Goal: Complete application form: Complete application form

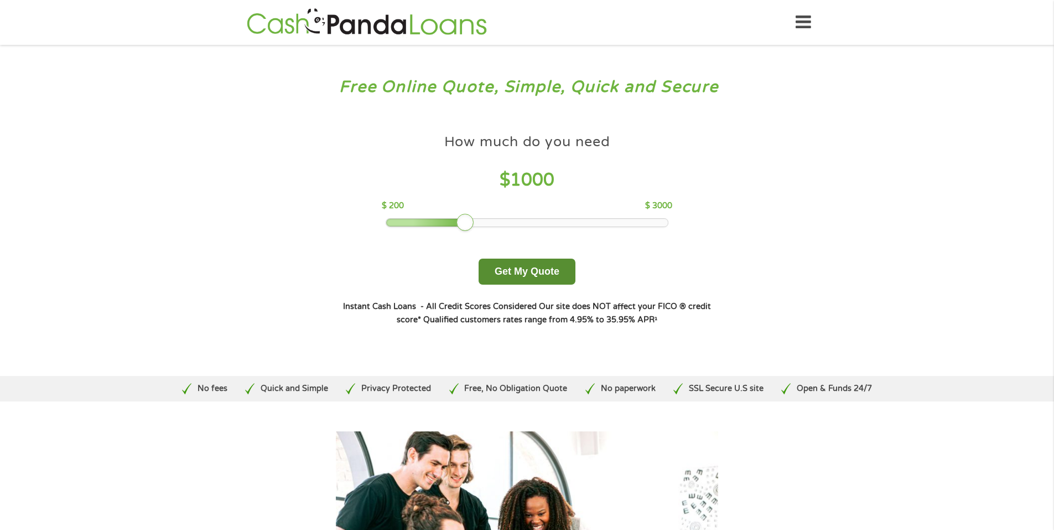
click at [526, 277] on button "Get My Quote" at bounding box center [527, 271] width 97 height 26
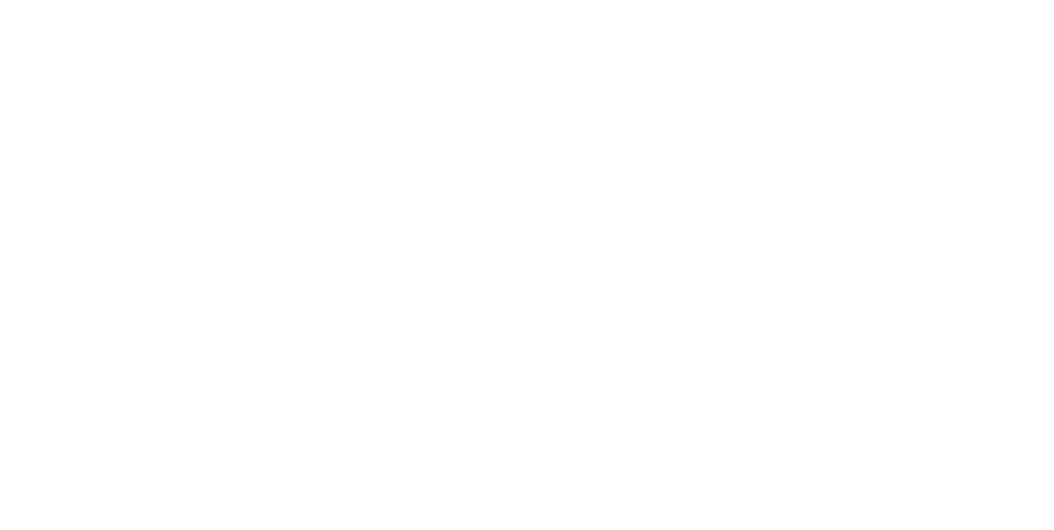
click at [0, 0] on html at bounding box center [0, 0] width 0 height 0
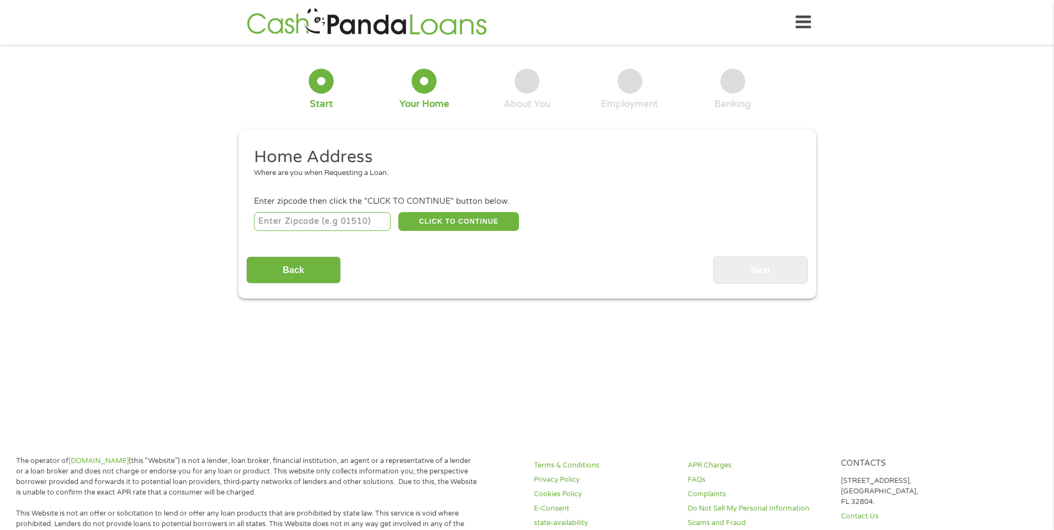
click at [311, 227] on input "number" at bounding box center [322, 221] width 137 height 19
type input "36345"
click at [463, 224] on button "CLICK TO CONTINUE" at bounding box center [459, 221] width 121 height 19
type input "36345"
type input "Headland"
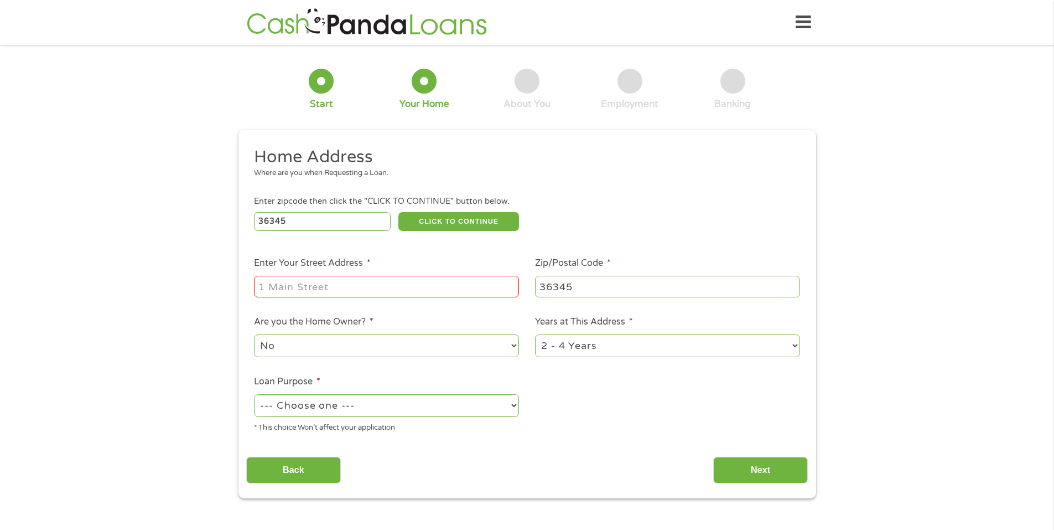
click at [335, 291] on input "Enter Your Street Address *" at bounding box center [386, 286] width 265 height 21
type input "2641 County Road 15"
click at [397, 353] on select "No Yes" at bounding box center [386, 345] width 265 height 23
select select "yes"
click at [254, 334] on select "No Yes" at bounding box center [386, 345] width 265 height 23
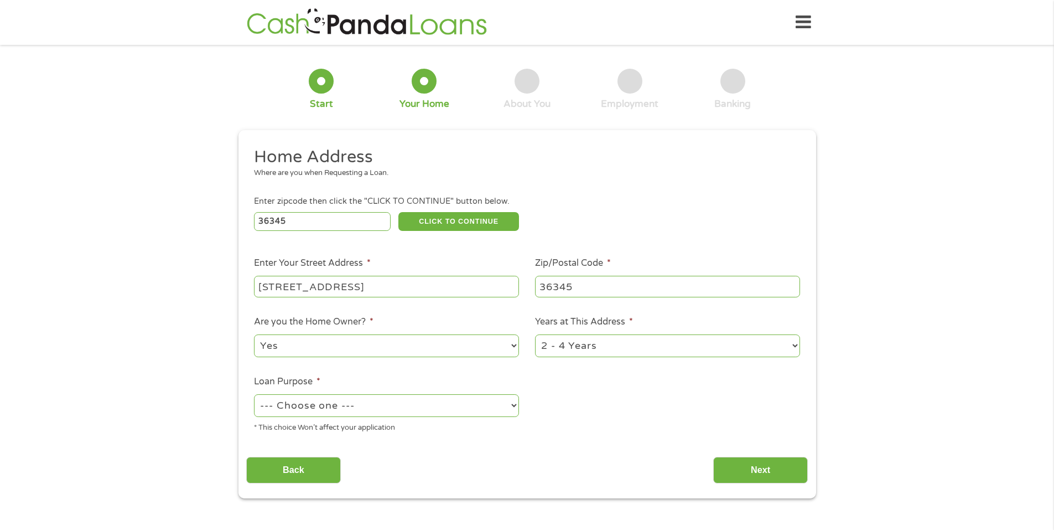
click at [575, 353] on select "1 Year or less 1 - 2 Years 2 - 4 Years Over 4 Years" at bounding box center [667, 345] width 265 height 23
select select "60months"
click at [535, 334] on select "1 Year or less 1 - 2 Years 2 - 4 Years Over 4 Years" at bounding box center [667, 345] width 265 height 23
click at [443, 407] on select "--- Choose one --- Pay Bills Debt Consolidation Home Improvement Major Purchase…" at bounding box center [386, 405] width 265 height 23
select select "medicalexpenses"
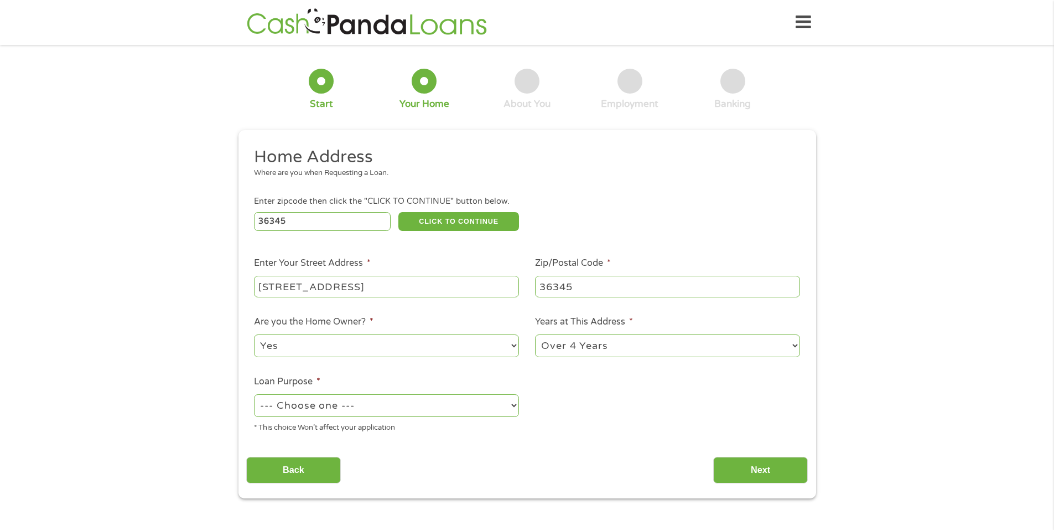
click at [254, 394] on select "--- Choose one --- Pay Bills Debt Consolidation Home Improvement Major Purchase…" at bounding box center [386, 405] width 265 height 23
click at [773, 468] on input "Next" at bounding box center [760, 470] width 95 height 27
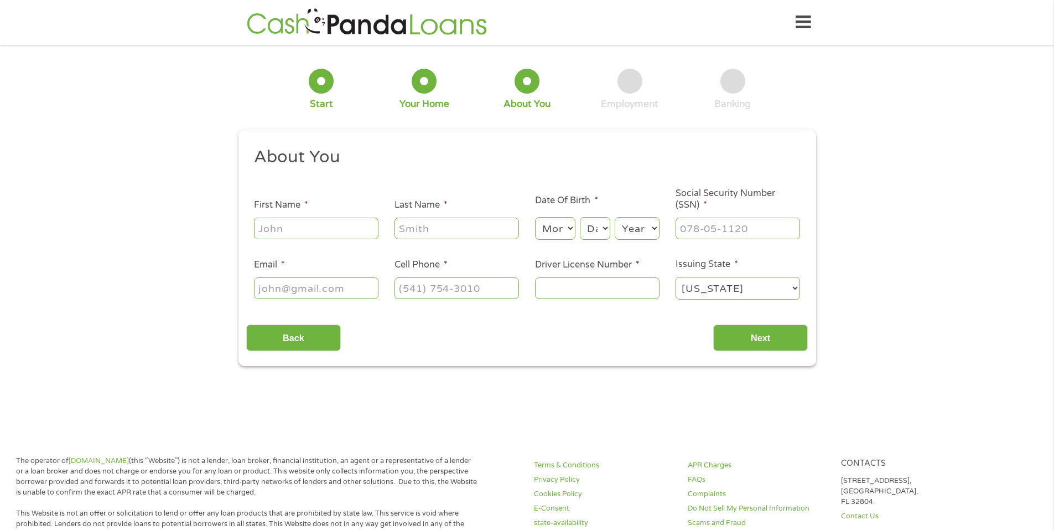
click at [282, 235] on input "First Name *" at bounding box center [316, 228] width 125 height 21
type input "Kevin"
type input "Cureton"
type input "kpc071@gmail.com"
type input "(334) 796-2668"
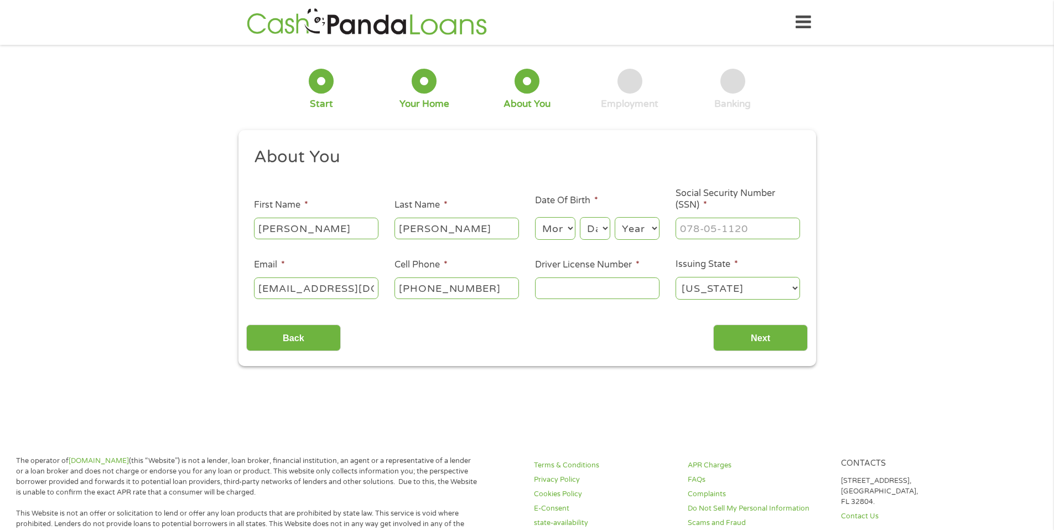
click at [558, 230] on select "Month 1 2 3 4 5 6 7 8 9 10 11 12" at bounding box center [555, 228] width 40 height 23
select select "1"
click at [535, 217] on select "Month 1 2 3 4 5 6 7 8 9 10 11 12" at bounding box center [555, 228] width 40 height 23
click at [602, 228] on select "Day 1 2 3 4 5 6 7 8 9 10 11 12 13 14 15 16 17 18 19 20 21 22 23 24 25 26 27 28 …" at bounding box center [595, 228] width 30 height 23
select select "17"
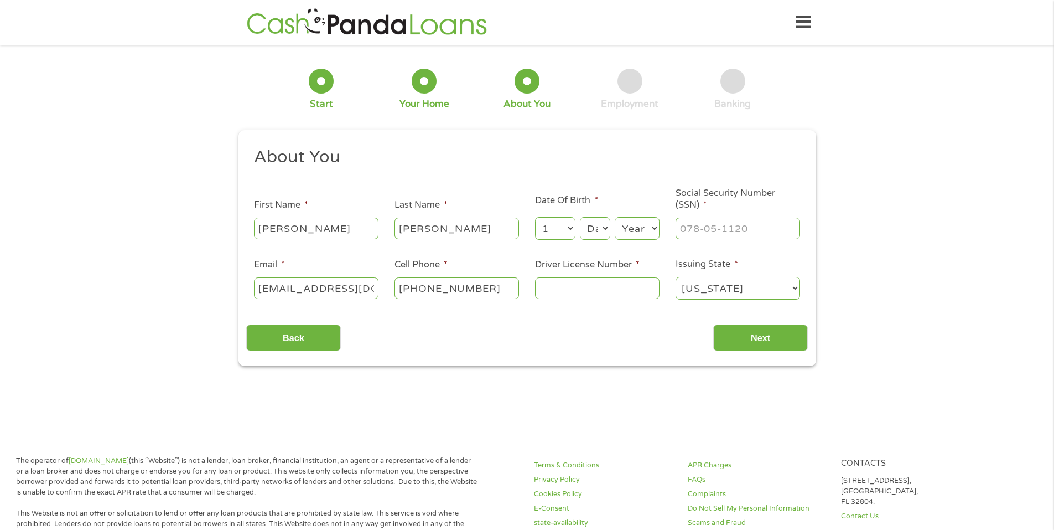
click at [580, 217] on select "Day 1 2 3 4 5 6 7 8 9 10 11 12 13 14 15 16 17 18 19 20 21 22 23 24 25 26 27 28 …" at bounding box center [595, 228] width 30 height 23
click at [630, 222] on select "Year 2007 2006 2005 2004 2003 2002 2001 2000 1999 1998 1997 1996 1995 1994 1993…" at bounding box center [637, 228] width 45 height 23
select select "1979"
click at [615, 217] on select "Year 2007 2006 2005 2004 2003 2002 2001 2000 1999 1998 1997 1996 1995 1994 1993…" at bounding box center [637, 228] width 45 height 23
click at [704, 224] on input "___-__-____" at bounding box center [738, 228] width 125 height 21
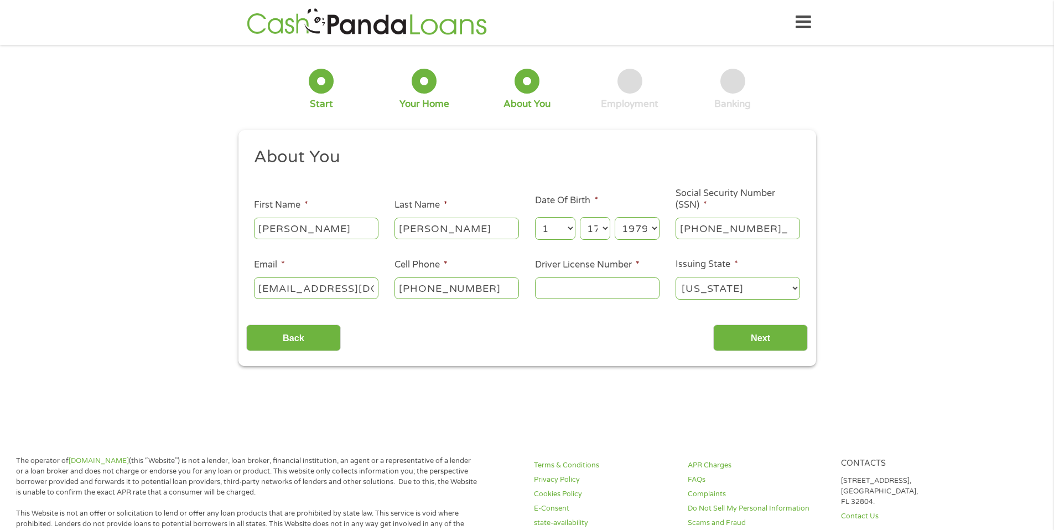
type input "419-27-3317"
click at [561, 282] on input "Driver License Number *" at bounding box center [597, 287] width 125 height 21
type input "6489357"
click at [748, 329] on input "Next" at bounding box center [760, 337] width 95 height 27
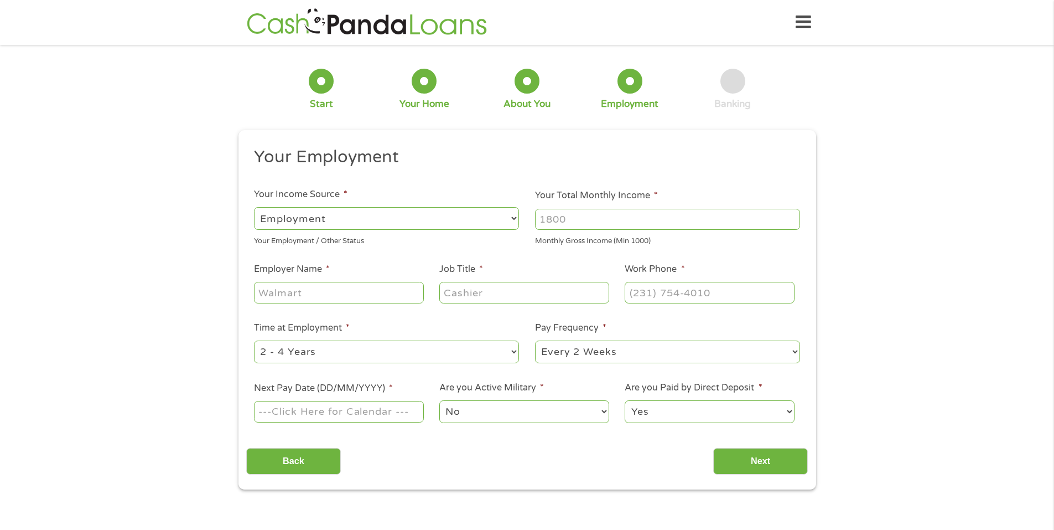
click at [573, 227] on input "Your Total Monthly Income *" at bounding box center [667, 219] width 265 height 21
type input "7000"
click at [288, 294] on input "Employer Name *" at bounding box center [338, 292] width 169 height 21
type input "ivs"
click at [457, 295] on input "Job Title *" at bounding box center [523, 292] width 169 height 21
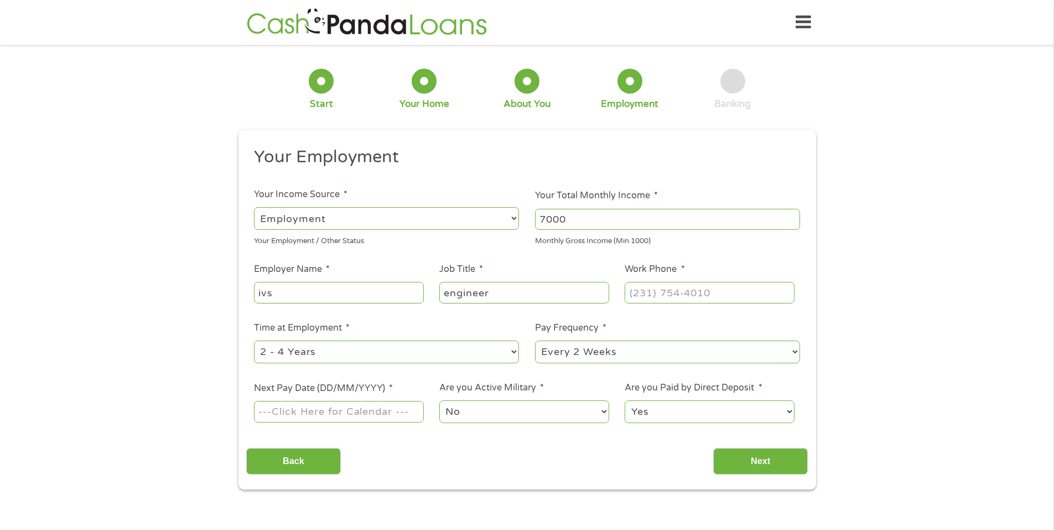
type input "engineer"
click at [649, 299] on input "(___) ___-____" at bounding box center [709, 292] width 169 height 21
type input "(334) 692-4507"
click at [510, 353] on select "--- Choose one --- 1 Year or less 1 - 2 Years 2 - 4 Years Over 4 Years" at bounding box center [386, 351] width 265 height 23
select select "60months"
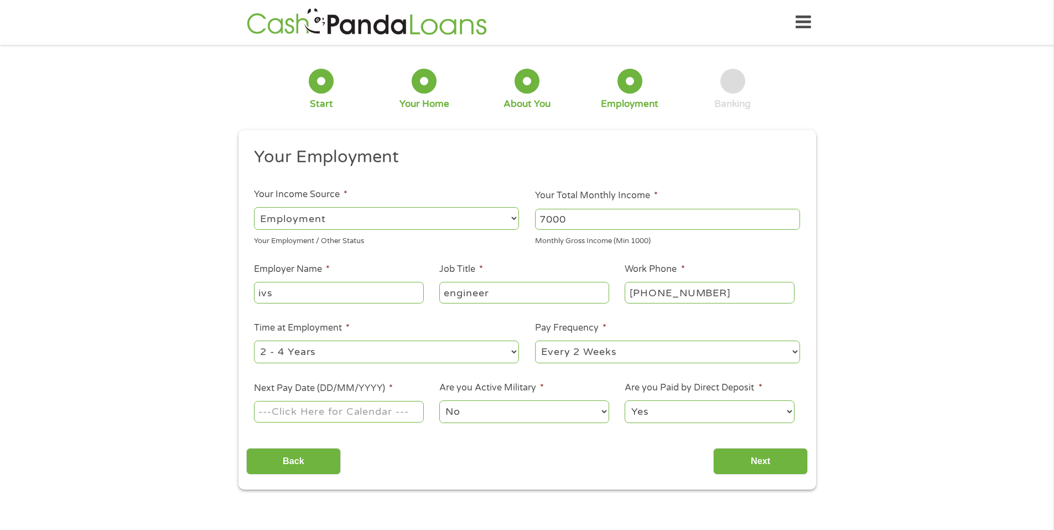
click at [254, 340] on select "--- Choose one --- 1 Year or less 1 - 2 Years 2 - 4 Years Over 4 Years" at bounding box center [386, 351] width 265 height 23
click at [581, 360] on select "--- Choose one --- Every 2 Weeks Every Week Monthly Semi-Monthly" at bounding box center [667, 351] width 265 height 23
select select "weekly"
click at [535, 340] on select "--- Choose one --- Every 2 Weeks Every Week Monthly Semi-Monthly" at bounding box center [667, 351] width 265 height 23
click at [334, 420] on input "Next Pay Date (DD/MM/YYYY) *" at bounding box center [338, 411] width 169 height 21
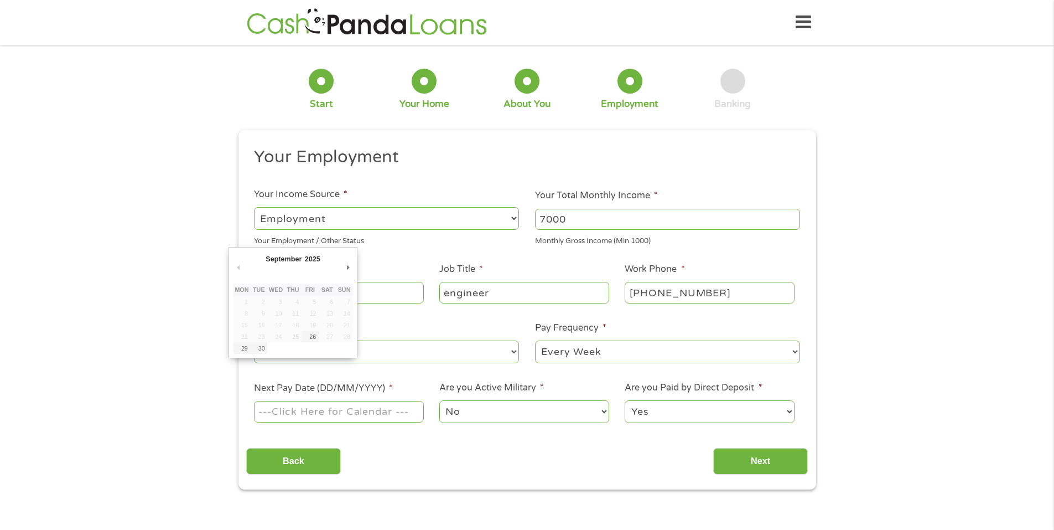
click at [413, 413] on input "Next Pay Date (DD/MM/YYYY) *" at bounding box center [338, 411] width 169 height 21
type input "09/10/2025"
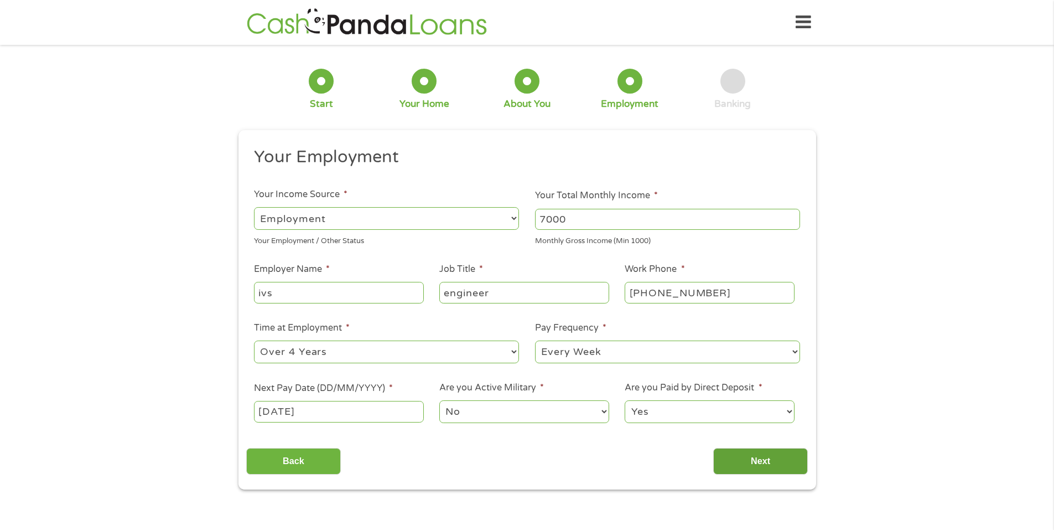
click at [749, 458] on input "Next" at bounding box center [760, 461] width 95 height 27
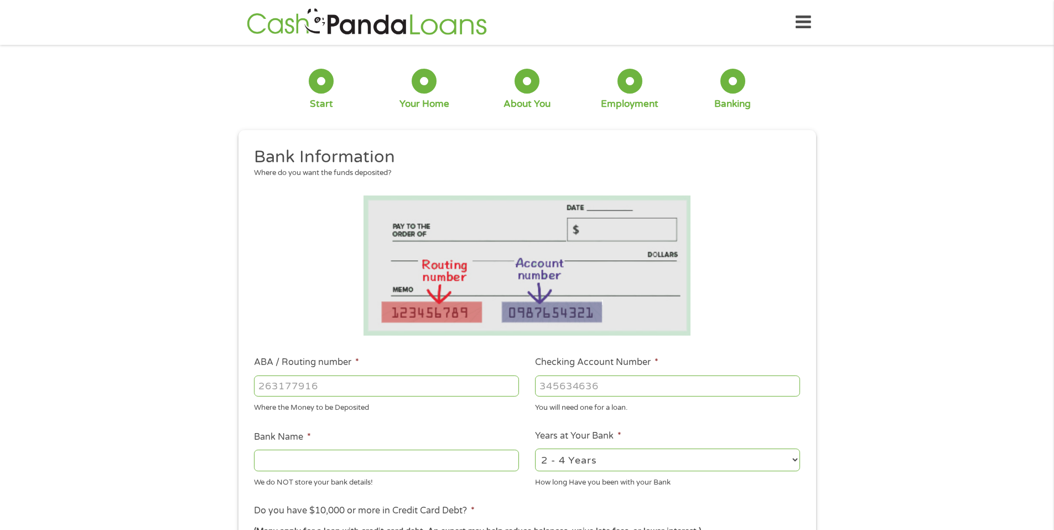
click at [322, 381] on input "ABA / Routing number *" at bounding box center [386, 385] width 265 height 21
click at [325, 390] on input "ABA / Routing number *" at bounding box center [386, 385] width 265 height 21
type input "062000019"
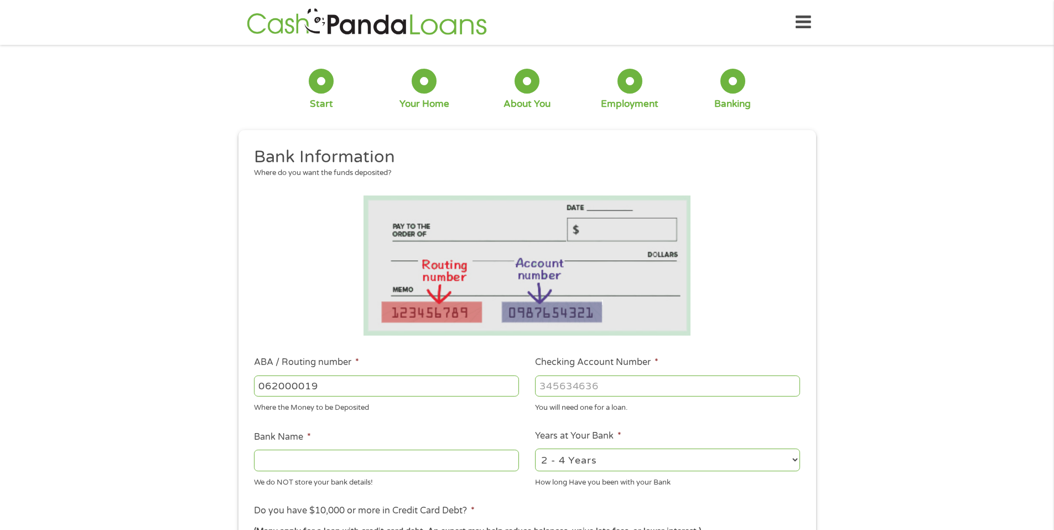
type input "REGIONS BANK"
type input "062000019"
click at [581, 391] on input "Checking Account Number *" at bounding box center [667, 385] width 265 height 21
type input "0600964748"
click at [496, 426] on ul "Bank Information Where do you want the funds deposited? ABA / Routing number * …" at bounding box center [527, 421] width 562 height 551
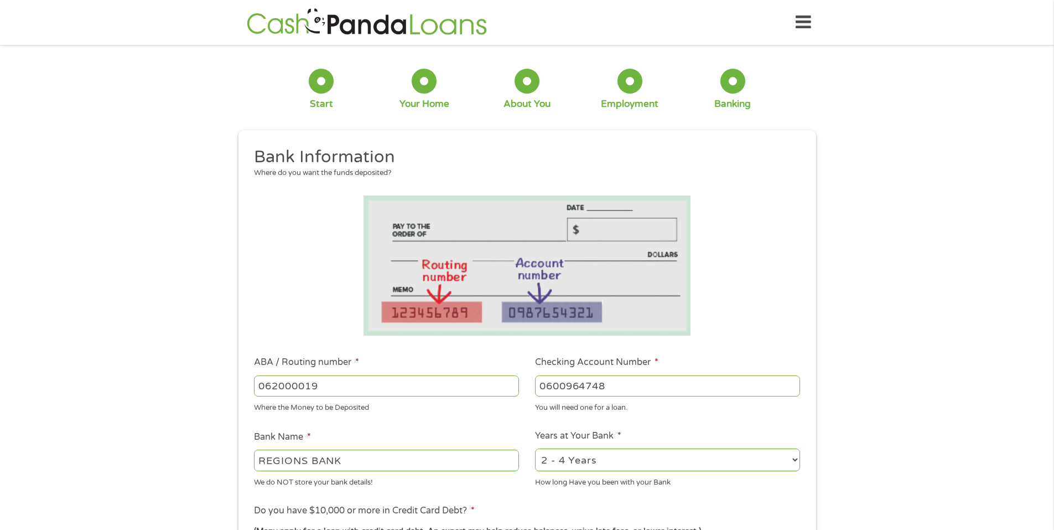
click at [566, 467] on select "2 - 4 Years 6 - 12 Months 1 - 2 Years Over 4 Years" at bounding box center [667, 459] width 265 height 23
select select "60months"
click at [535, 448] on select "2 - 4 Years 6 - 12 Months 1 - 2 Years Over 4 Years" at bounding box center [667, 459] width 265 height 23
click at [497, 433] on li "Bank Name * REGIONS BANK We do NOT store your bank details!" at bounding box center [386, 459] width 281 height 58
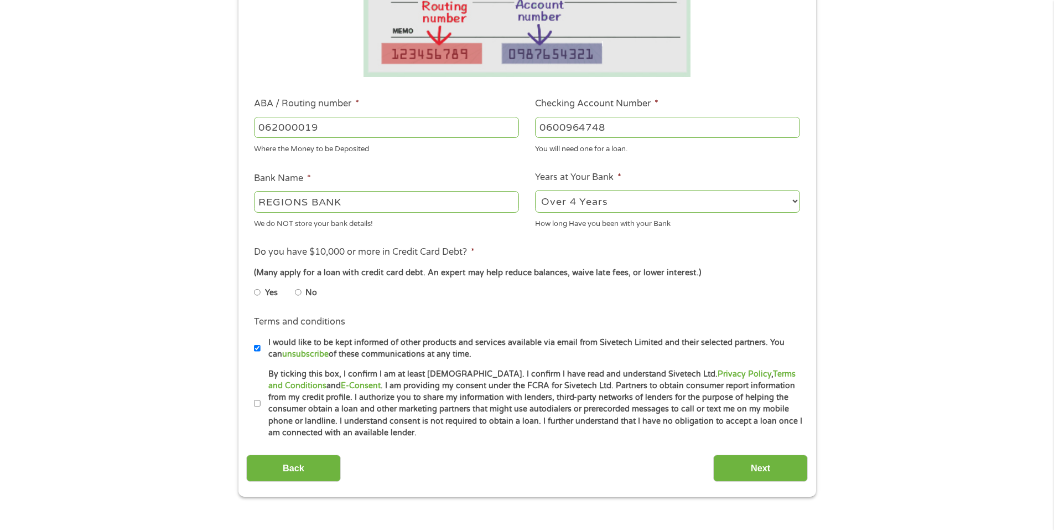
click at [299, 290] on input "No" at bounding box center [298, 292] width 7 height 18
radio input "true"
click at [258, 403] on input "By ticking this box, I confirm I am at least 18 years old. I confirm I have rea…" at bounding box center [257, 404] width 7 height 18
checkbox input "true"
click at [775, 470] on input "Next" at bounding box center [760, 467] width 95 height 27
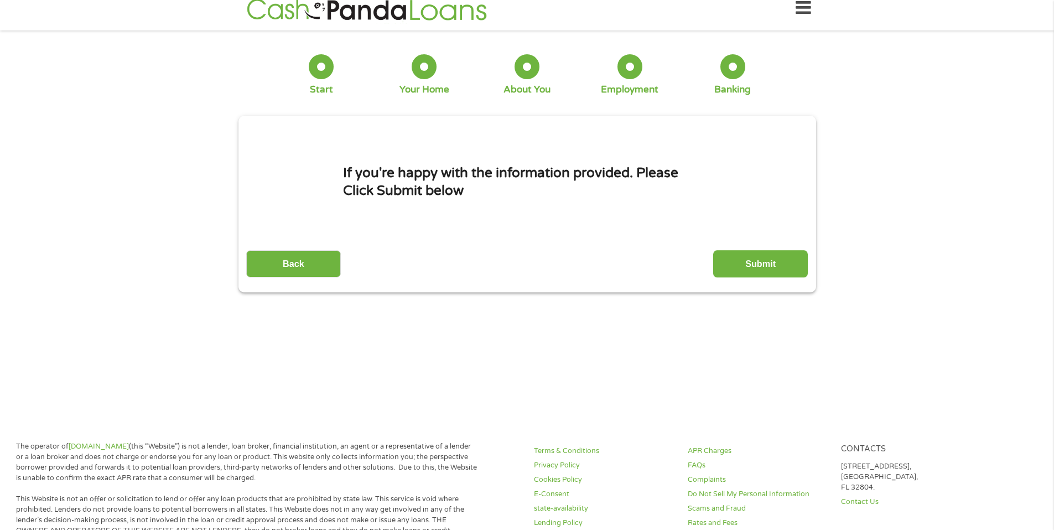
scroll to position [0, 0]
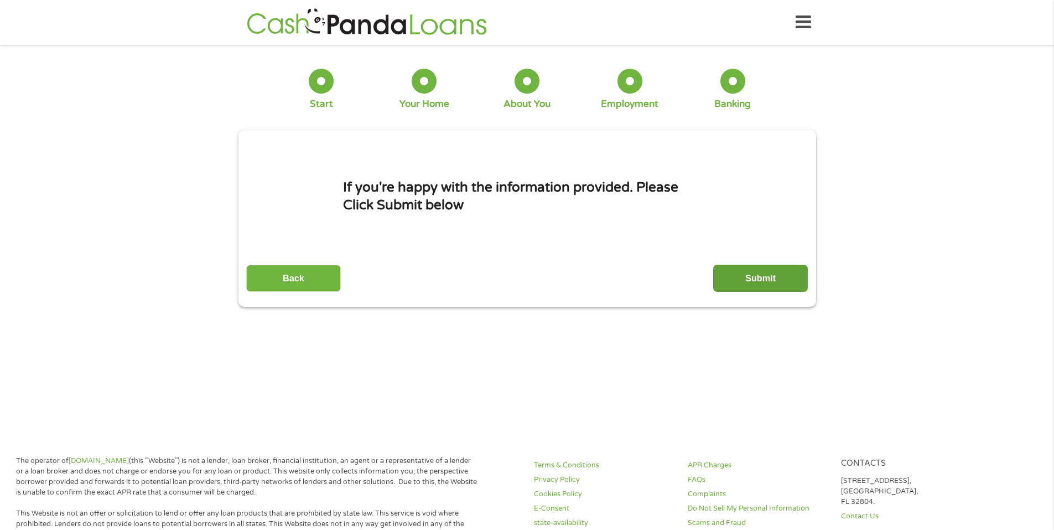
click at [754, 281] on input "Submit" at bounding box center [760, 278] width 95 height 27
